Goal: Task Accomplishment & Management: Use online tool/utility

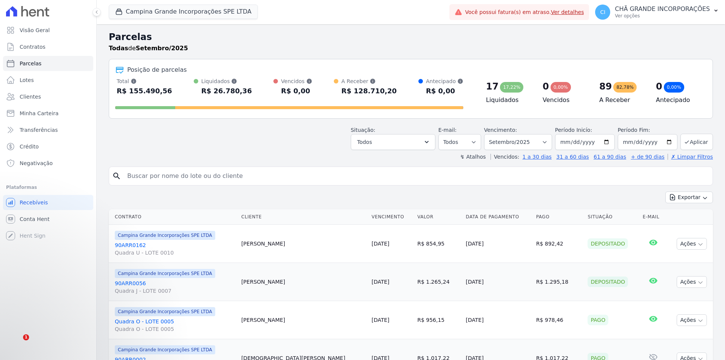
select select
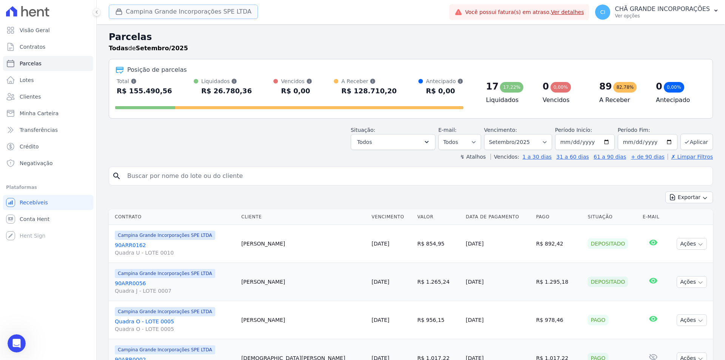
click at [181, 12] on button "Campina Grande Incorporações SPE LTDA" at bounding box center [183, 12] width 149 height 14
click at [120, 10] on icon "button" at bounding box center [119, 12] width 6 height 6
click at [32, 61] on span "Parcelas" at bounding box center [31, 64] width 22 height 8
select select
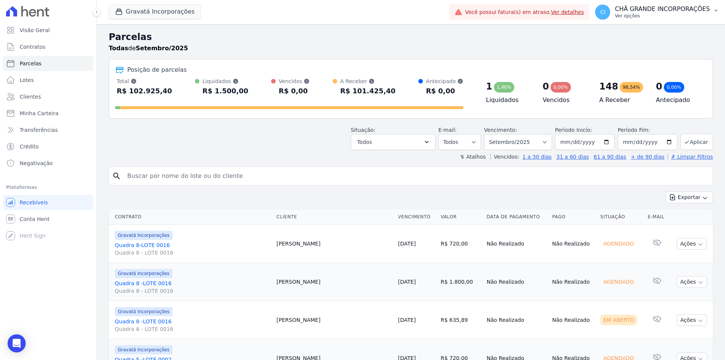
click at [654, 21] on button "CI [GEOGRAPHIC_DATA] INCORPORAÇÕES Ver opções" at bounding box center [657, 12] width 136 height 21
click at [637, 14] on p "Ver opções" at bounding box center [662, 16] width 95 height 6
click at [673, 15] on p "Ver opções" at bounding box center [662, 16] width 95 height 6
click at [703, 9] on p "CHÃ GRANDE INCORPORAÇÕES" at bounding box center [662, 9] width 95 height 8
click at [724, 10] on button "CI [GEOGRAPHIC_DATA] INCORPORAÇÕES Ver opções" at bounding box center [657, 12] width 136 height 21
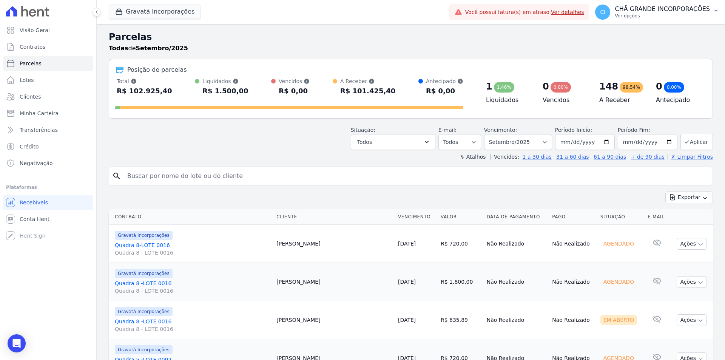
click at [717, 11] on icon "button" at bounding box center [716, 11] width 6 height 6
click at [162, 11] on button "Gravatá Incorporações" at bounding box center [155, 12] width 92 height 14
click at [161, 14] on button "Gravatá Incorporações" at bounding box center [155, 12] width 92 height 14
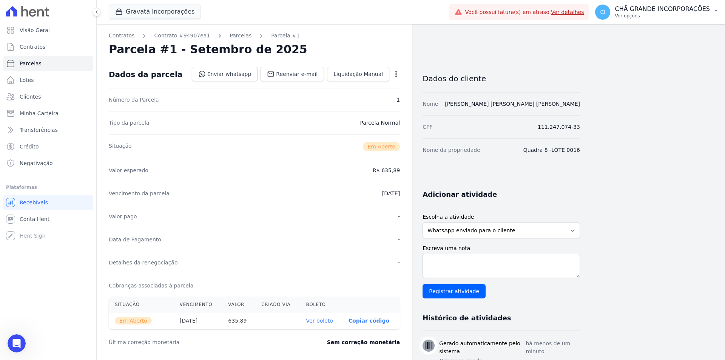
click at [639, 8] on p "CHÃ GRANDE INCORPORAÇÕES" at bounding box center [662, 9] width 95 height 8
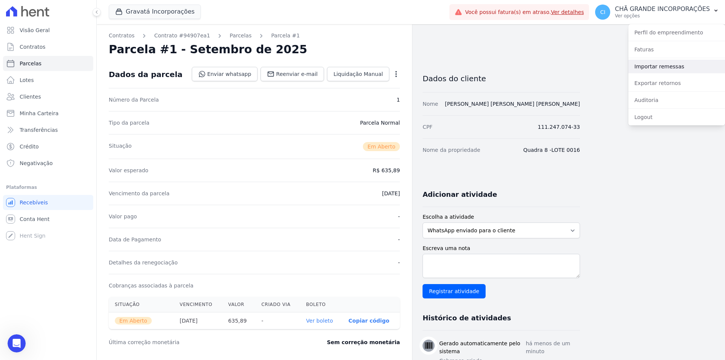
click at [653, 67] on link "Importar remessas" at bounding box center [677, 67] width 97 height 14
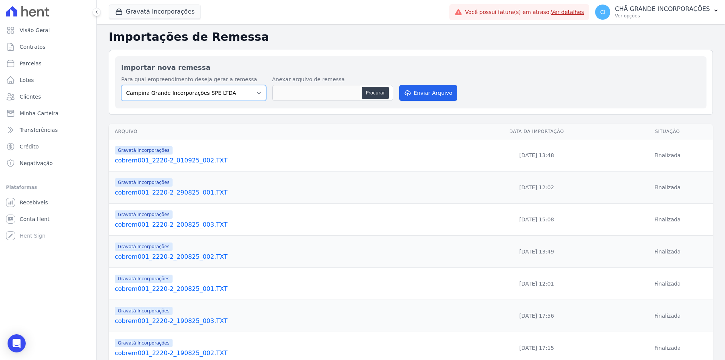
click at [197, 93] on select "Campina Grande Incorporações SPE LTDA Chã Grande Incorporações SPE LTDA Gravatá…" at bounding box center [193, 93] width 145 height 16
select select "5275b983-619f-43ac-95cf-dea9128da5c7"
click at [121, 85] on select "Campina Grande Incorporações SPE LTDA Chã Grande Incorporações SPE LTDA Gravatá…" at bounding box center [193, 93] width 145 height 16
click at [372, 94] on button "Procurar" at bounding box center [375, 93] width 27 height 12
type input "cobrem001_2220-2_010925_003.TXT"
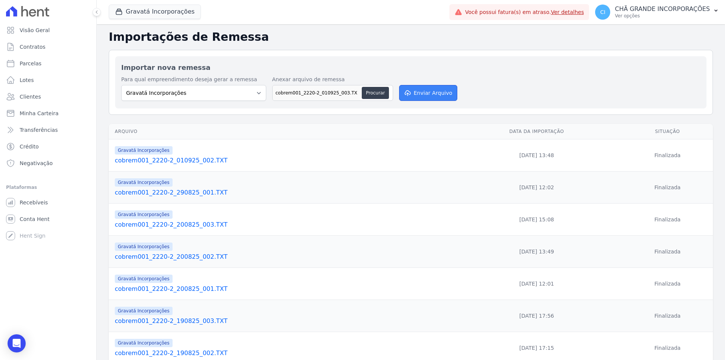
click at [433, 95] on button "Enviar Arquivo" at bounding box center [428, 93] width 58 height 16
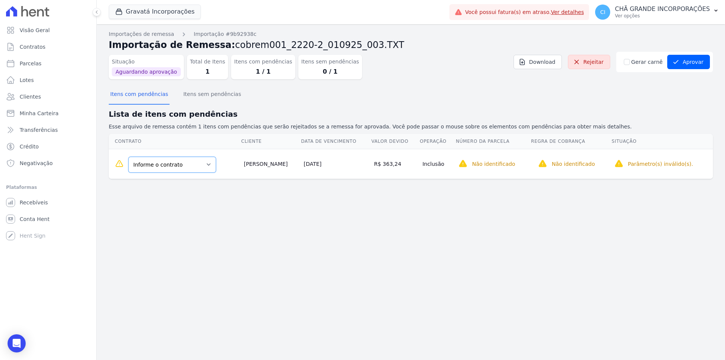
click at [196, 165] on select "Informe o contrato Quadra 1 - LOTE 12 Quadra 10 -LOTE 0008" at bounding box center [172, 165] width 88 height 16
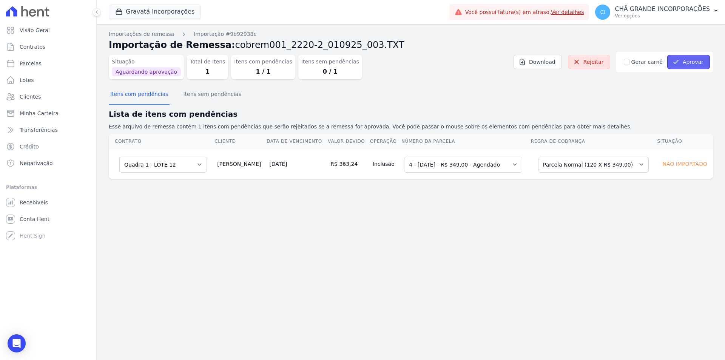
click at [678, 59] on icon "submit" at bounding box center [676, 62] width 8 height 8
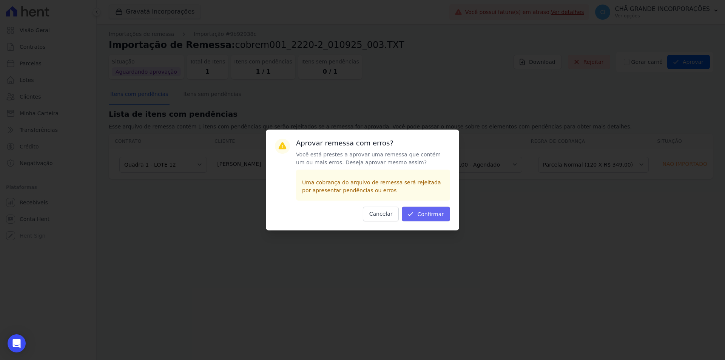
click at [430, 217] on button "Confirmar" at bounding box center [426, 214] width 48 height 15
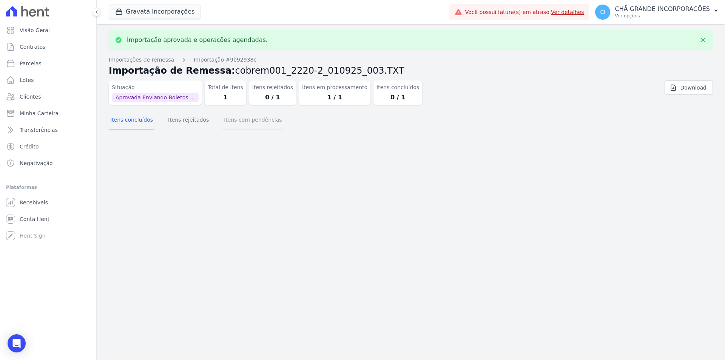
click at [255, 121] on button "Itens com pendências" at bounding box center [252, 121] width 61 height 20
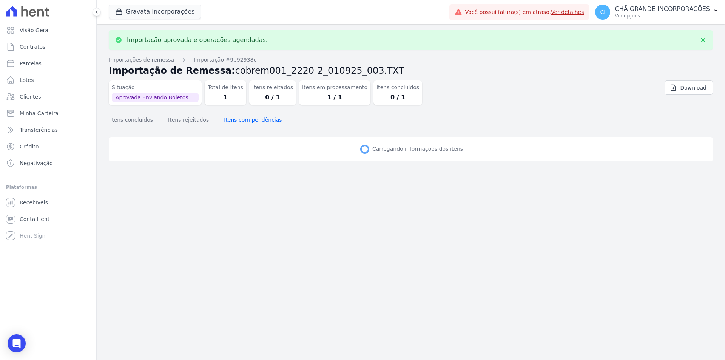
click at [255, 121] on button "Itens com pendências" at bounding box center [252, 121] width 61 height 20
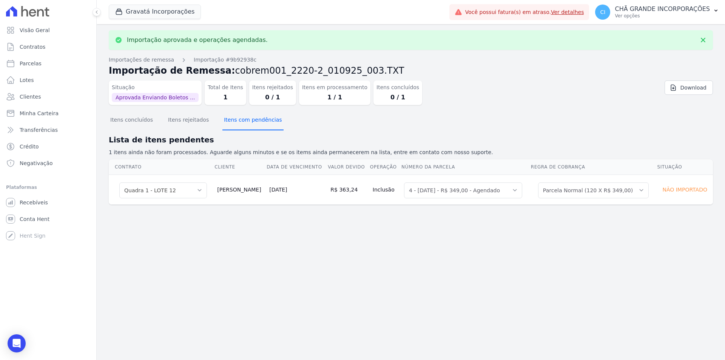
click at [255, 122] on button "Itens com pendências" at bounding box center [252, 121] width 61 height 20
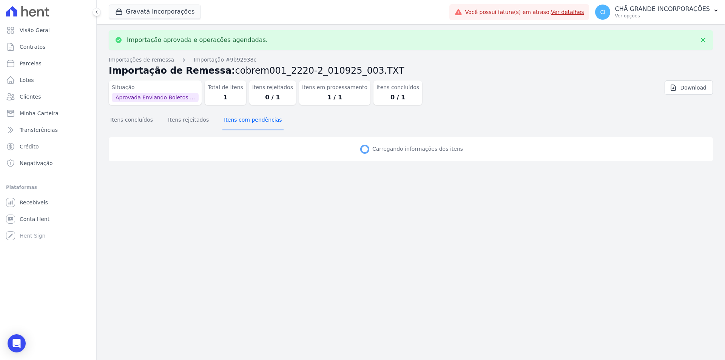
click at [255, 122] on button "Itens com pendências" at bounding box center [252, 121] width 61 height 20
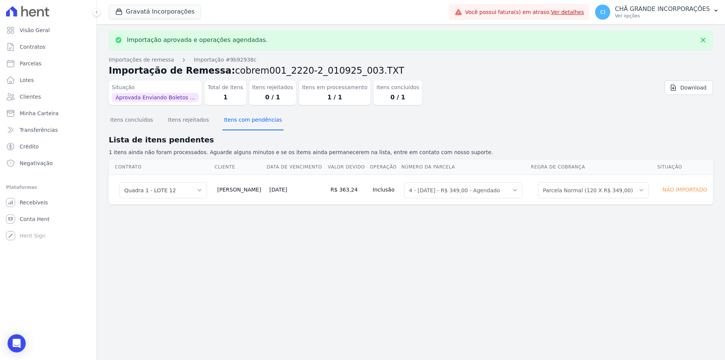
click at [255, 122] on button "Itens com pendências" at bounding box center [252, 121] width 61 height 20
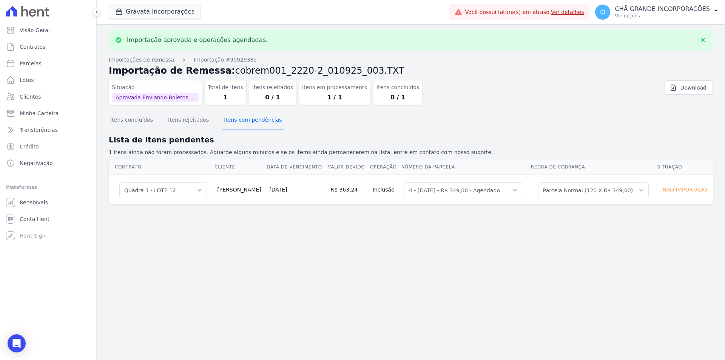
click at [255, 122] on button "Itens com pendências" at bounding box center [252, 121] width 61 height 20
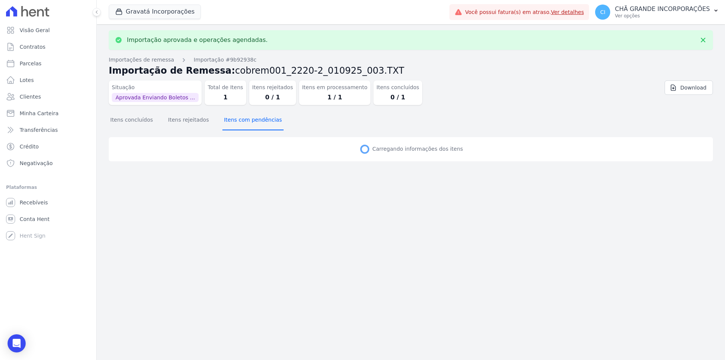
click at [255, 122] on button "Itens com pendências" at bounding box center [252, 121] width 61 height 20
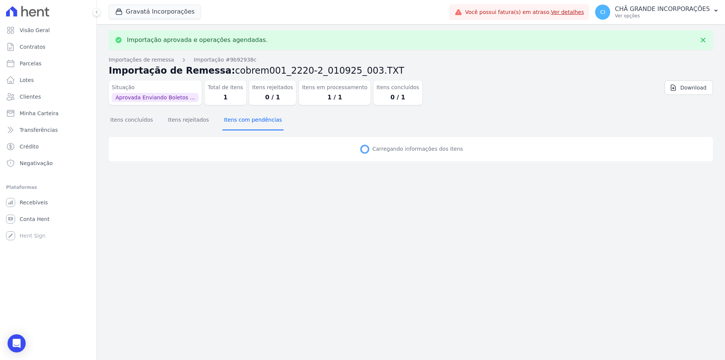
click at [255, 122] on button "Itens com pendências" at bounding box center [252, 121] width 61 height 20
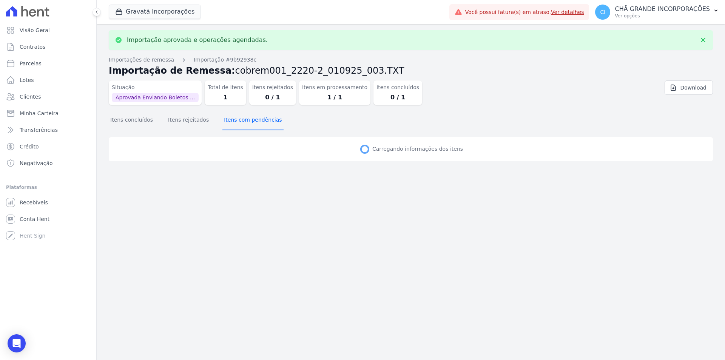
click at [255, 122] on button "Itens com pendências" at bounding box center [252, 121] width 61 height 20
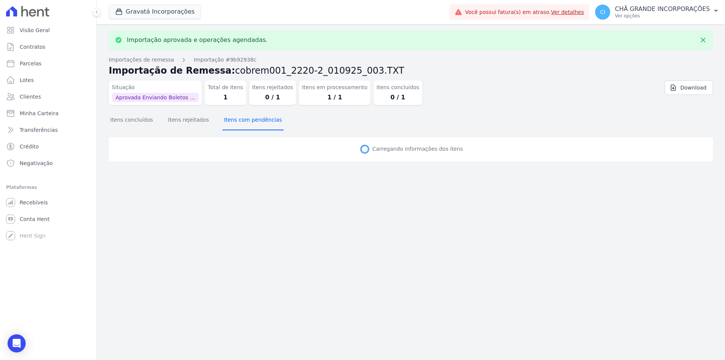
click at [255, 122] on button "Itens com pendências" at bounding box center [252, 121] width 61 height 20
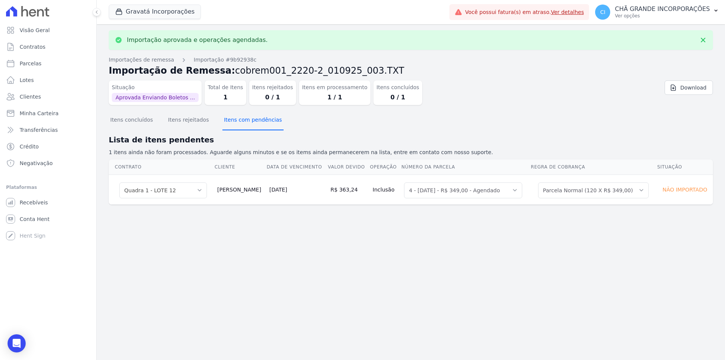
click at [255, 122] on button "Itens com pendências" at bounding box center [252, 121] width 61 height 20
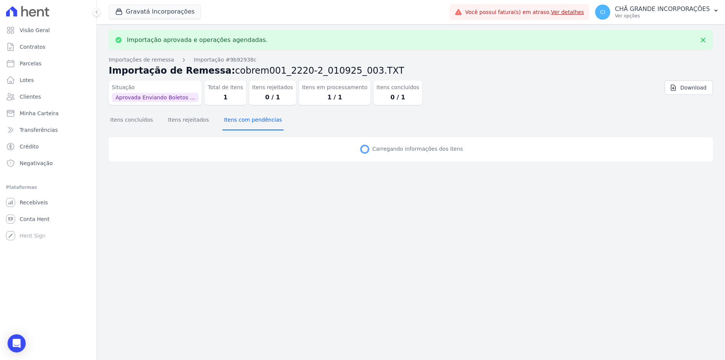
click at [255, 122] on button "Itens com pendências" at bounding box center [252, 121] width 61 height 20
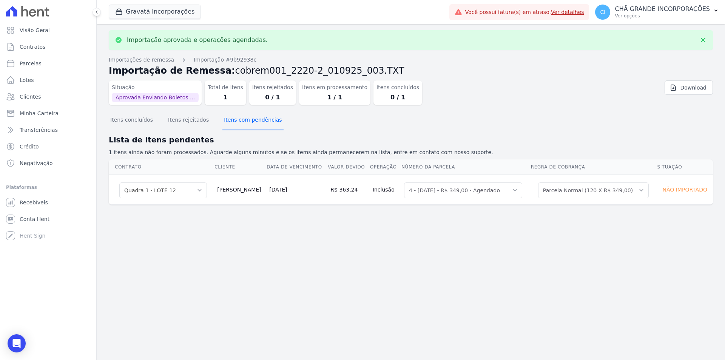
click at [255, 122] on button "Itens com pendências" at bounding box center [252, 121] width 61 height 20
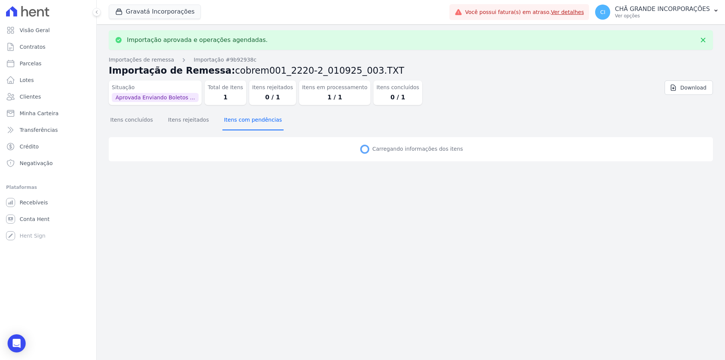
click at [255, 122] on button "Itens com pendências" at bounding box center [252, 121] width 61 height 20
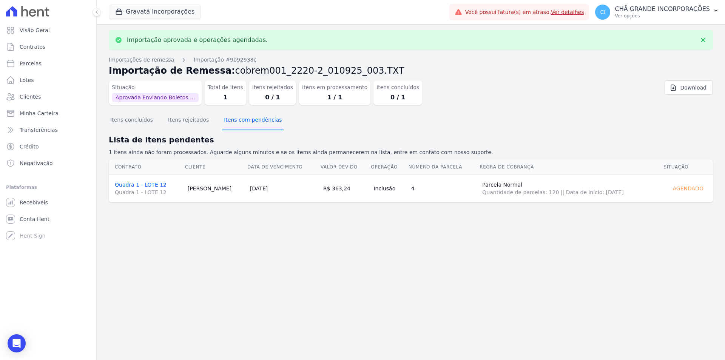
click at [255, 122] on button "Itens com pendências" at bounding box center [252, 121] width 61 height 20
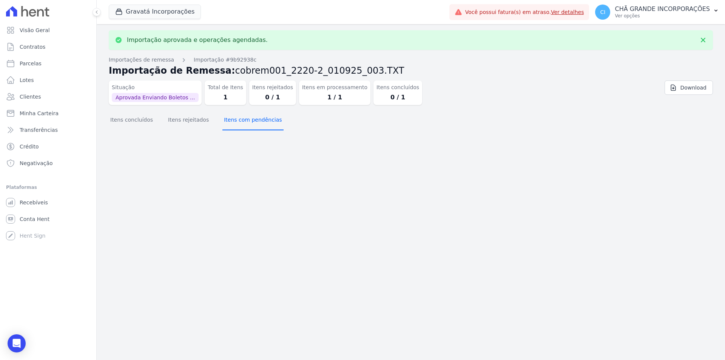
click at [255, 122] on button "Itens com pendências" at bounding box center [252, 121] width 61 height 20
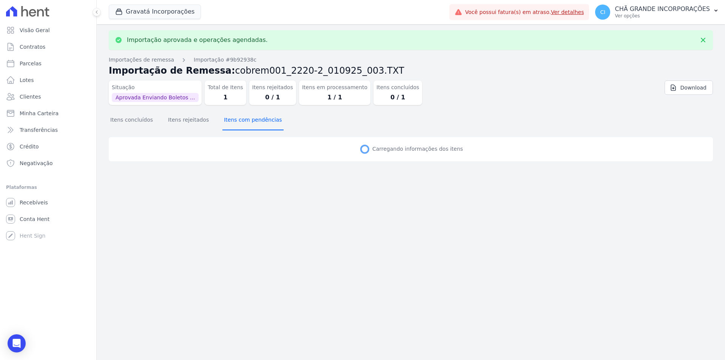
click at [255, 122] on button "Itens com pendências" at bounding box center [252, 121] width 61 height 20
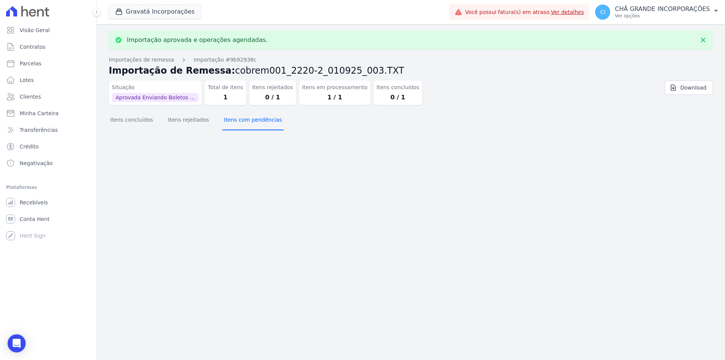
click at [255, 122] on section "Itens concluídos Itens rejeitados Itens com pendências" at bounding box center [411, 122] width 604 height 23
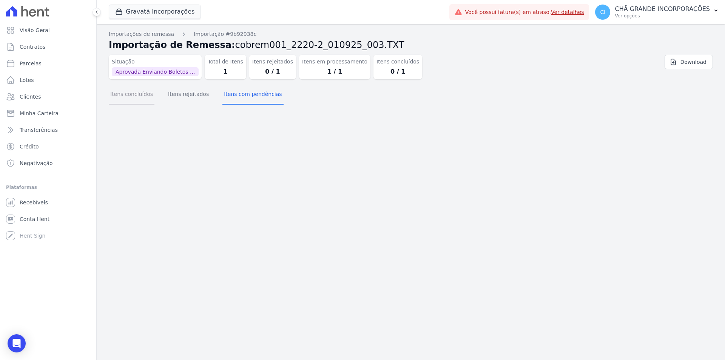
click at [138, 99] on button "Itens concluídos" at bounding box center [132, 95] width 46 height 20
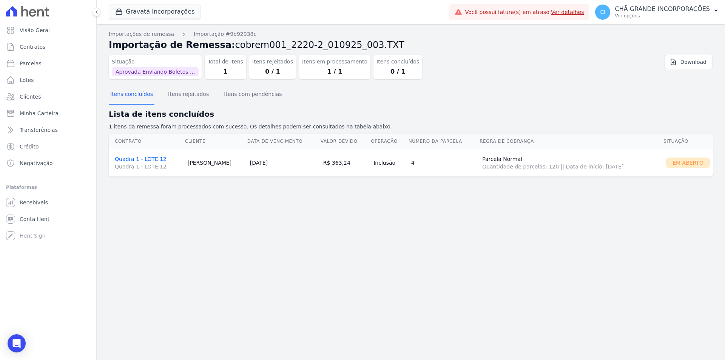
click at [145, 156] on link "Quadra 1 - LOTE 12 Quadra 1 - LOTE 12" at bounding box center [148, 163] width 67 height 14
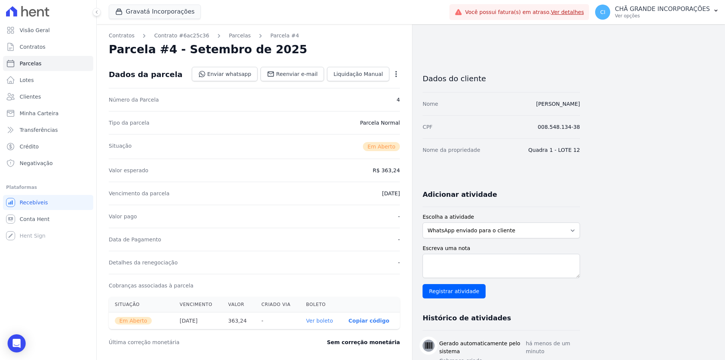
click at [324, 320] on link "Ver boleto" at bounding box center [319, 321] width 27 height 6
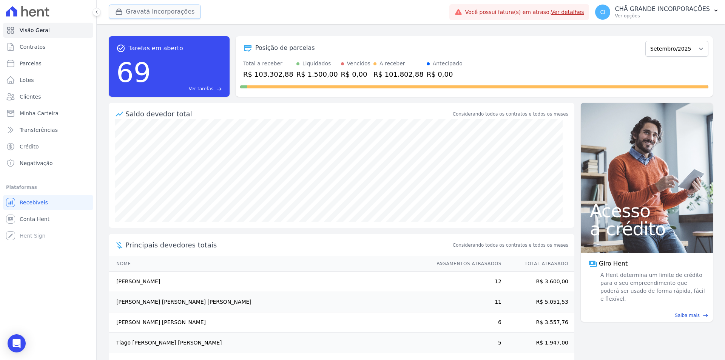
click at [151, 11] on button "Gravatá Incorporações" at bounding box center [155, 12] width 92 height 14
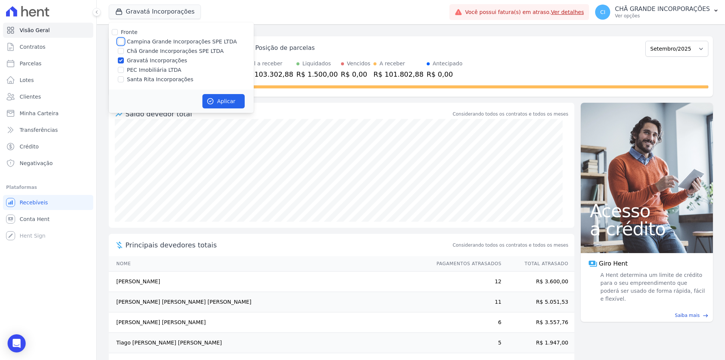
click at [119, 40] on input "Campina Grande Incorporações SPE LTDA" at bounding box center [121, 42] width 6 height 6
checkbox input "true"
click at [120, 59] on input "Gravatá Incorporações" at bounding box center [121, 60] width 6 height 6
checkbox input "false"
click at [218, 94] on button "Aplicar" at bounding box center [223, 101] width 42 height 14
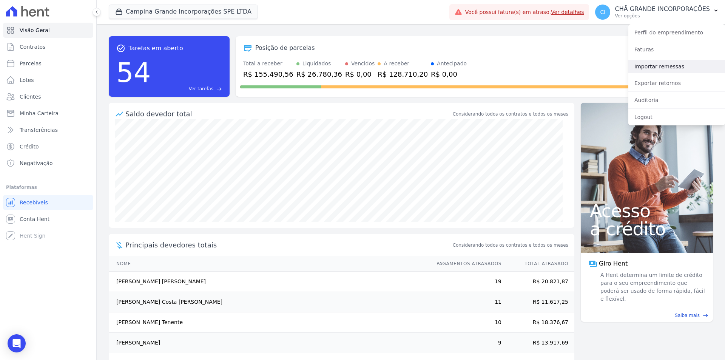
click at [662, 63] on link "Importar remessas" at bounding box center [677, 67] width 97 height 14
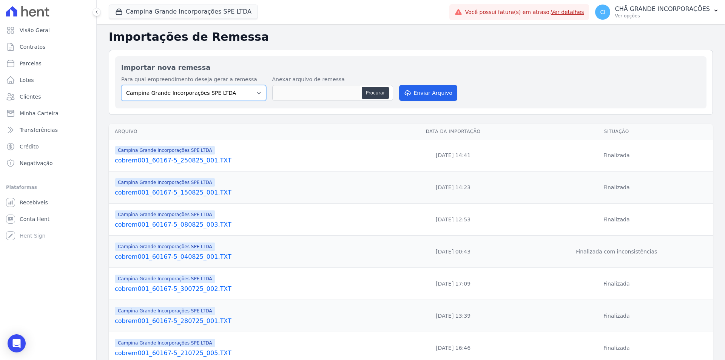
click at [164, 93] on select "Campina Grande Incorporações SPE LTDA Chã Grande Incorporações SPE LTDA Gravatá…" at bounding box center [193, 93] width 145 height 16
click at [368, 93] on button "Procurar" at bounding box center [375, 93] width 27 height 12
type input "cobrem001_60167-5_010925_001.TXT"
click at [433, 99] on button "Enviar Arquivo" at bounding box center [428, 93] width 58 height 16
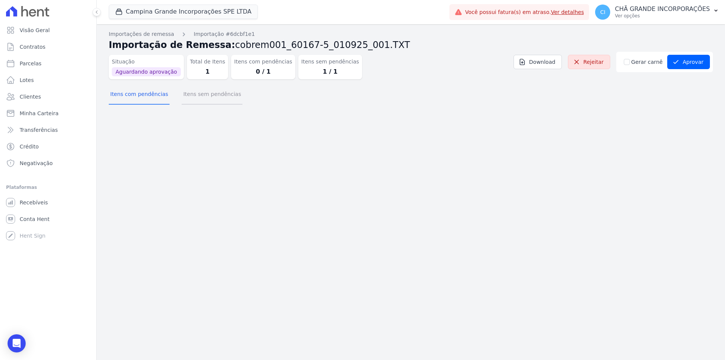
click at [199, 96] on button "Itens sem pendências" at bounding box center [212, 95] width 61 height 20
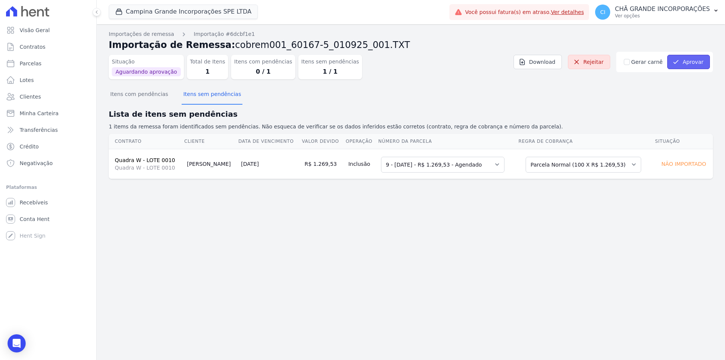
click at [687, 65] on button "Aprovar" at bounding box center [688, 62] width 43 height 14
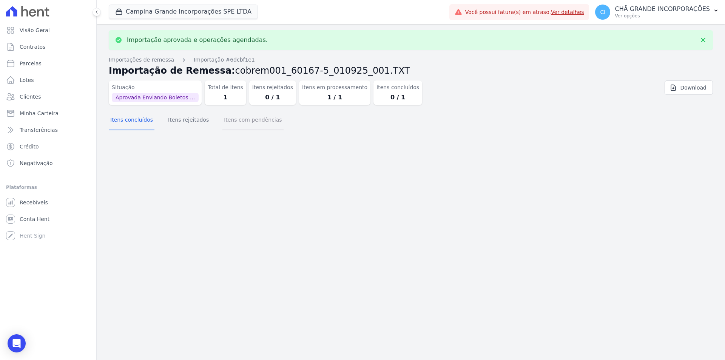
click at [239, 126] on button "Itens com pendências" at bounding box center [252, 121] width 61 height 20
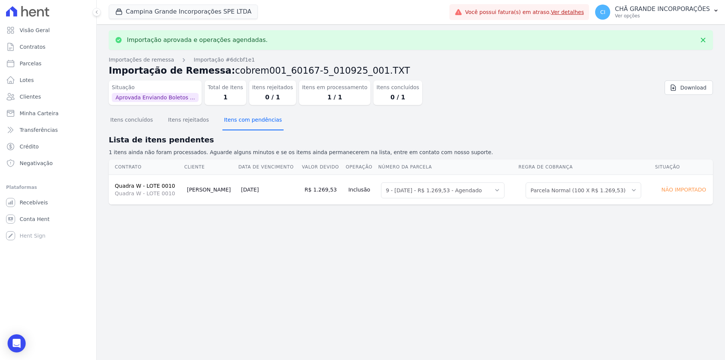
click at [239, 126] on button "Itens com pendências" at bounding box center [252, 121] width 61 height 20
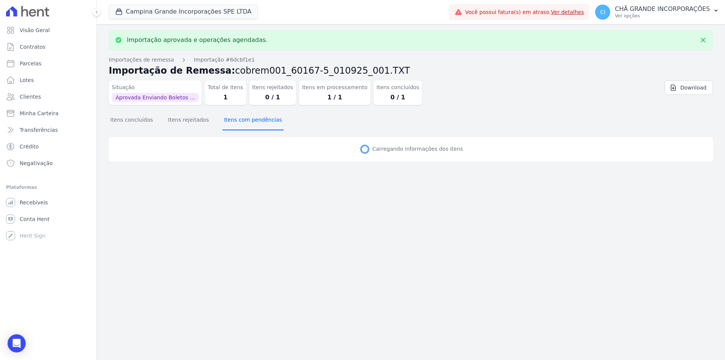
click at [239, 126] on button "Itens com pendências" at bounding box center [252, 121] width 61 height 20
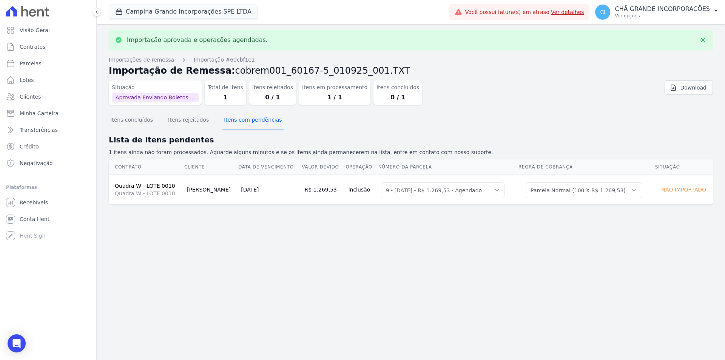
click at [239, 126] on button "Itens com pendências" at bounding box center [252, 121] width 61 height 20
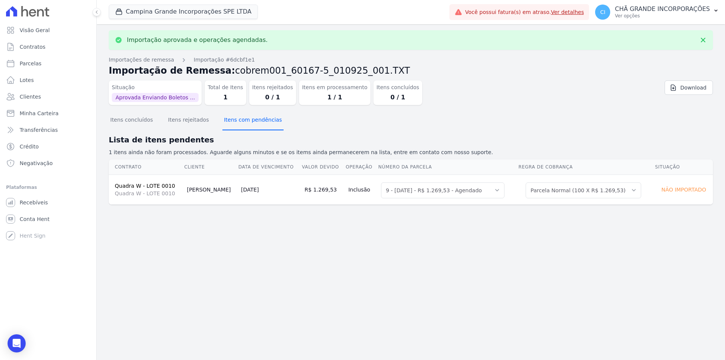
click at [239, 126] on button "Itens com pendências" at bounding box center [252, 121] width 61 height 20
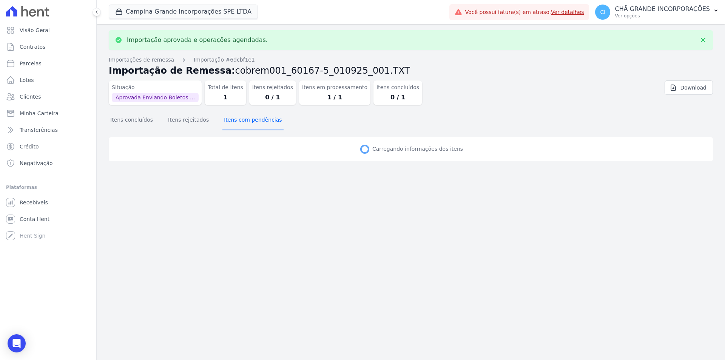
click at [239, 126] on button "Itens com pendências" at bounding box center [252, 121] width 61 height 20
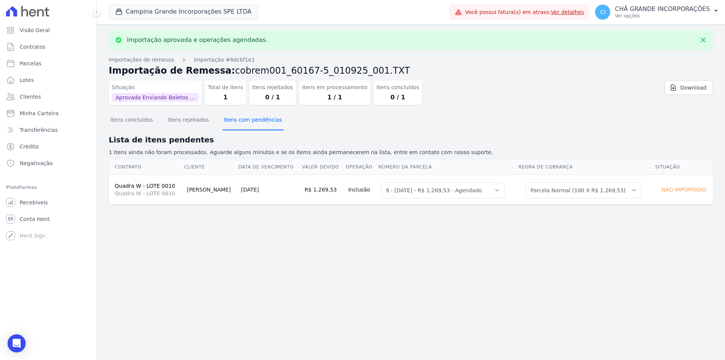
click at [239, 126] on button "Itens com pendências" at bounding box center [252, 121] width 61 height 20
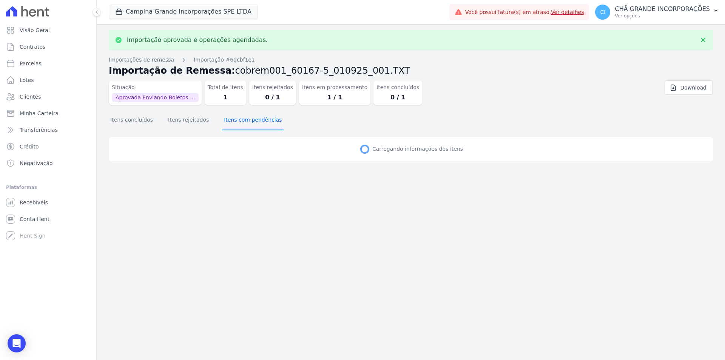
click at [239, 126] on button "Itens com pendências" at bounding box center [252, 121] width 61 height 20
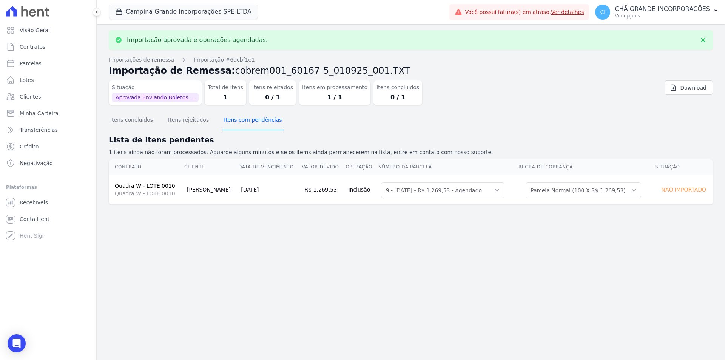
click at [239, 126] on button "Itens com pendências" at bounding box center [252, 121] width 61 height 20
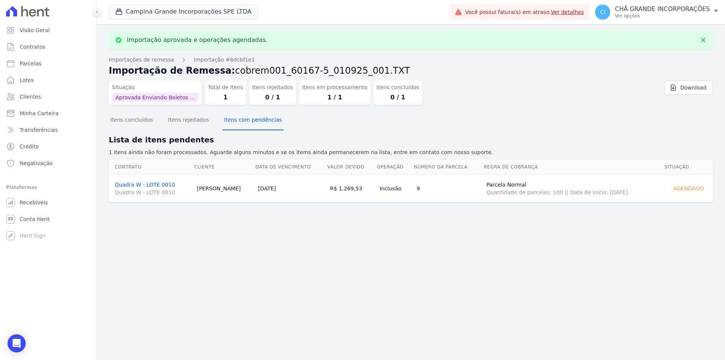
click at [239, 126] on button "Itens com pendências" at bounding box center [252, 121] width 61 height 20
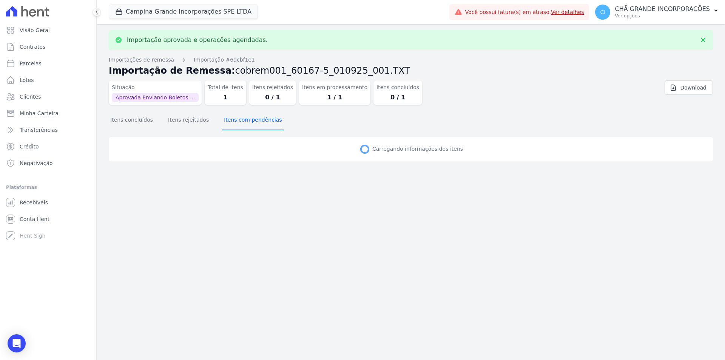
click at [239, 126] on button "Itens com pendências" at bounding box center [252, 121] width 61 height 20
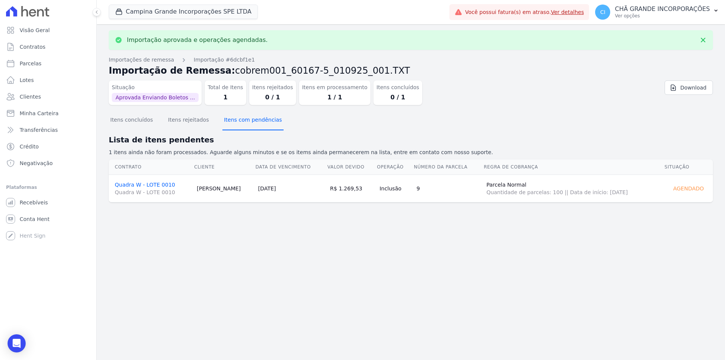
click at [239, 126] on button "Itens com pendências" at bounding box center [252, 121] width 61 height 20
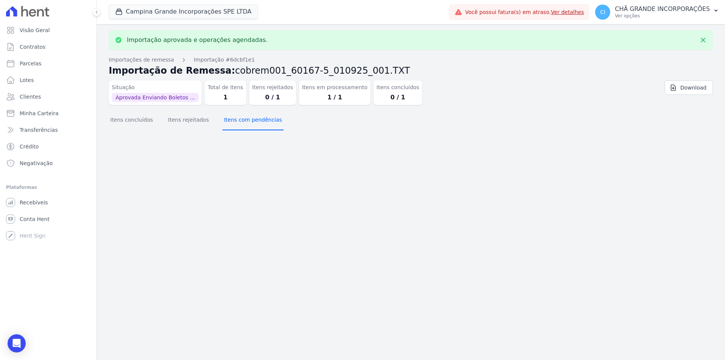
click at [239, 126] on button "Itens com pendências" at bounding box center [252, 121] width 61 height 20
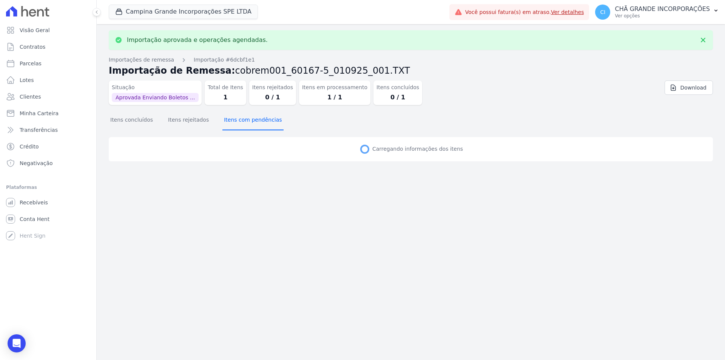
click at [239, 126] on button "Itens com pendências" at bounding box center [252, 121] width 61 height 20
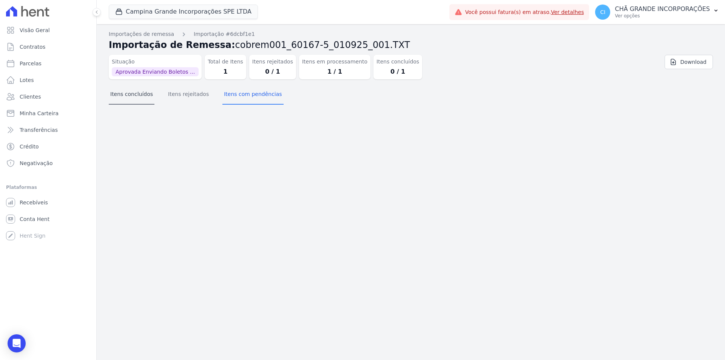
drag, startPoint x: 122, startPoint y: 106, endPoint x: 130, endPoint y: 98, distance: 11.2
click at [128, 100] on section "Itens concluídos Itens rejeitados Itens com pendências" at bounding box center [411, 96] width 604 height 23
click at [130, 98] on button "Itens concluídos" at bounding box center [132, 95] width 46 height 20
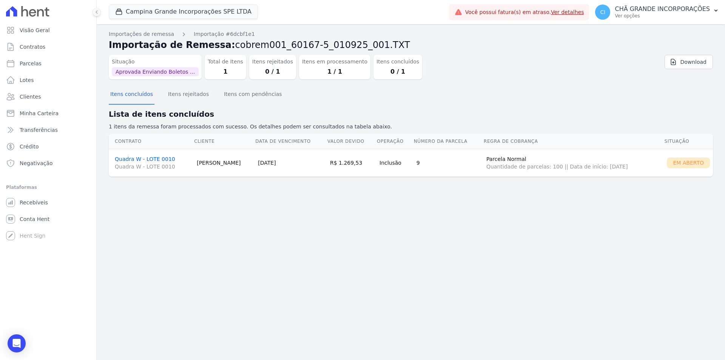
click at [136, 160] on link "Quadra W - LOTE 0010 Quadra W - LOTE 0010" at bounding box center [153, 163] width 76 height 14
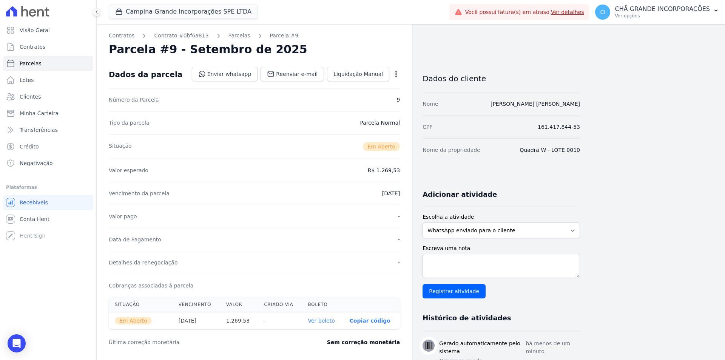
click at [320, 321] on link "Ver boleto" at bounding box center [321, 321] width 27 height 6
